Goal: Information Seeking & Learning: Find specific fact

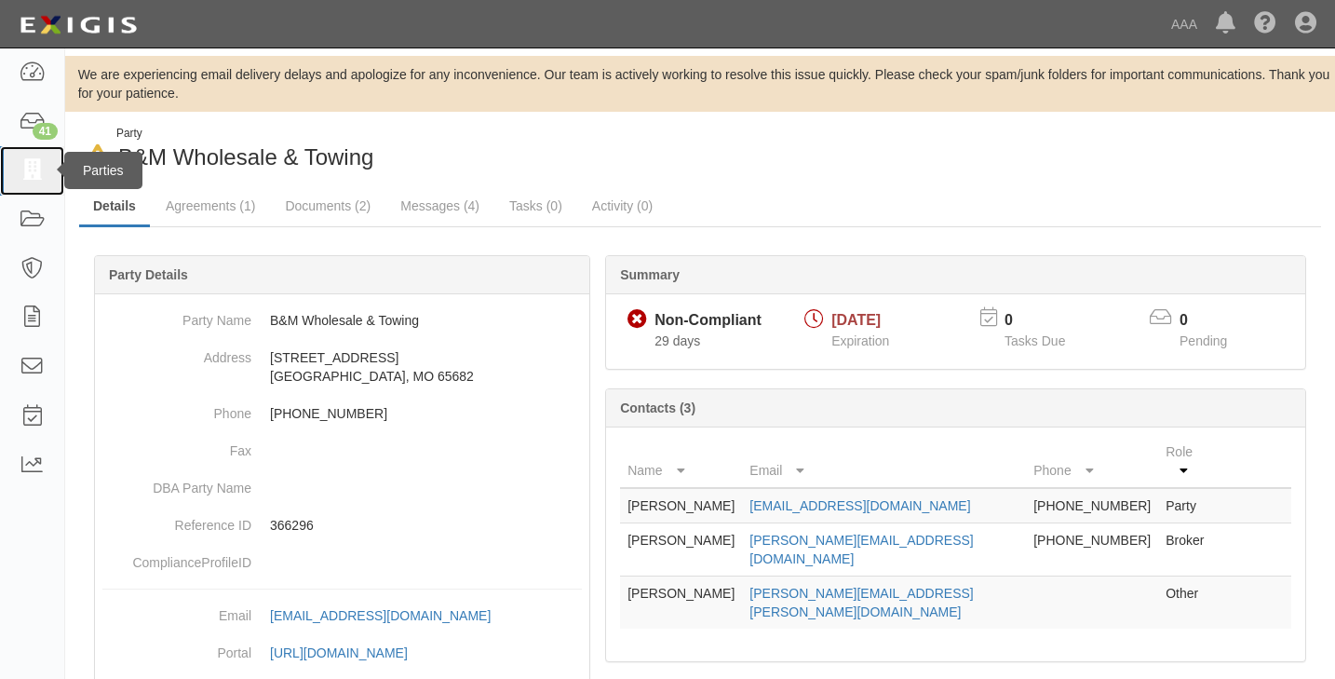
click at [23, 163] on icon at bounding box center [32, 170] width 26 height 21
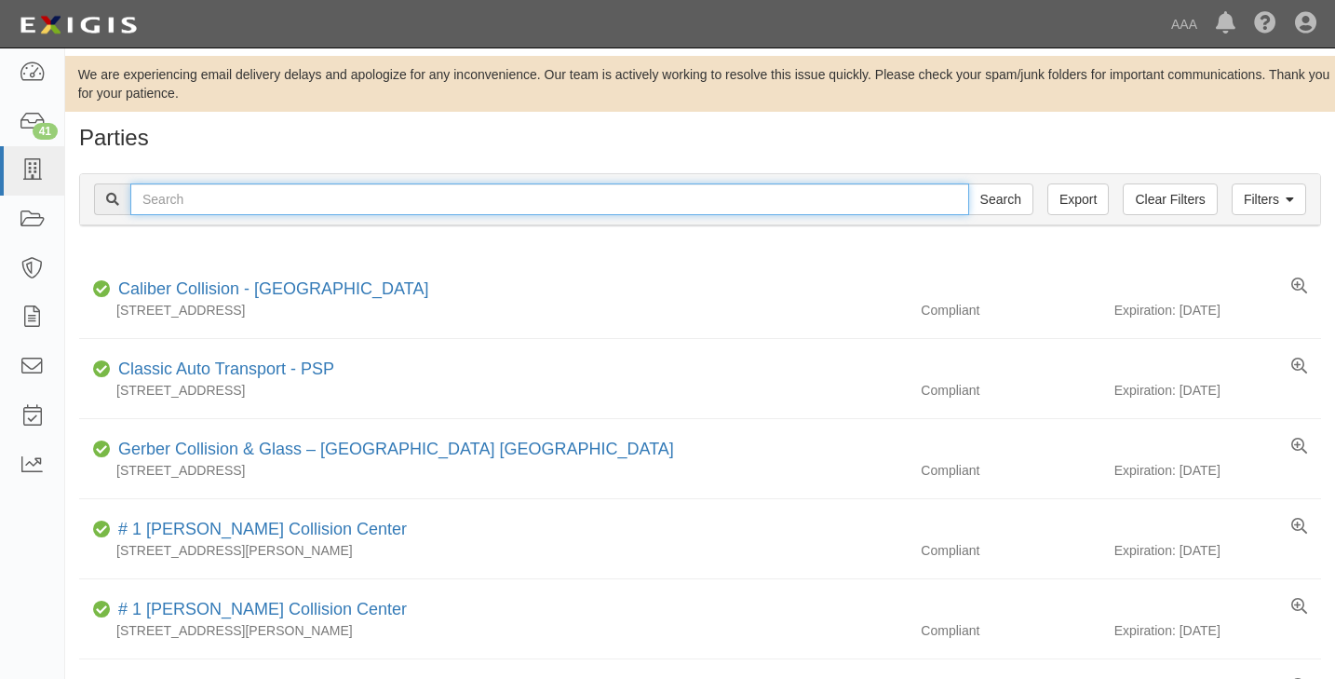
click at [209, 199] on input "text" at bounding box center [549, 199] width 839 height 32
type input "custom exhaust"
click at [969, 183] on input "Search" at bounding box center [1001, 199] width 65 height 32
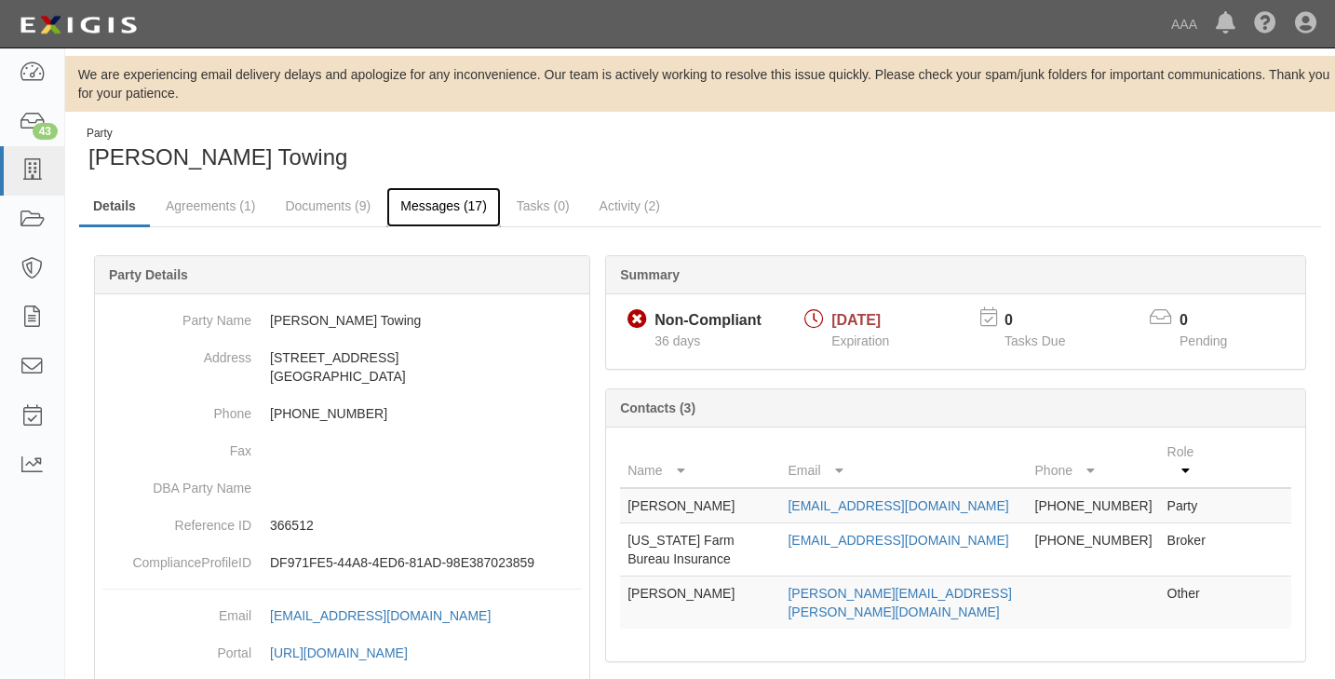
click at [432, 203] on link "Messages (17)" at bounding box center [443, 207] width 115 height 40
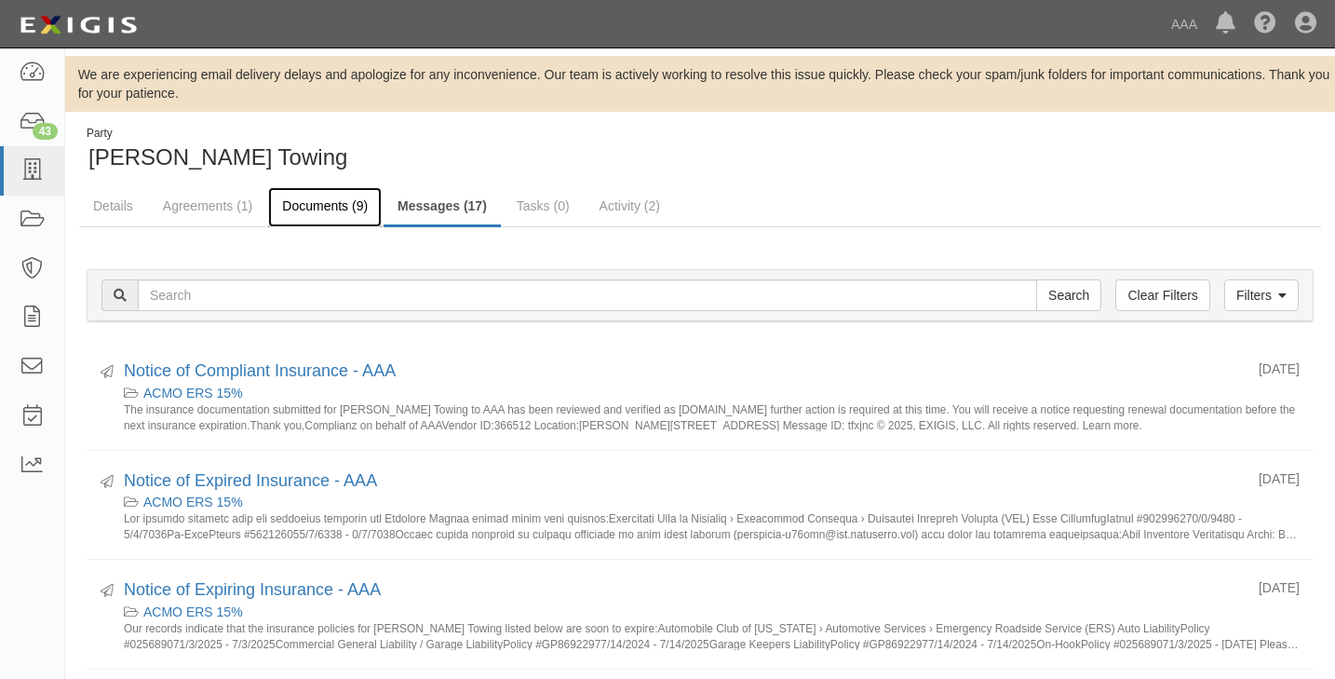
click at [326, 204] on link "Documents (9)" at bounding box center [325, 207] width 114 height 40
